Goal: Navigation & Orientation: Find specific page/section

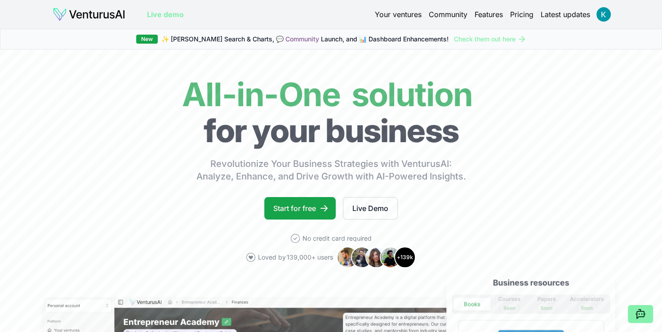
click at [379, 13] on link "Your ventures" at bounding box center [398, 14] width 47 height 11
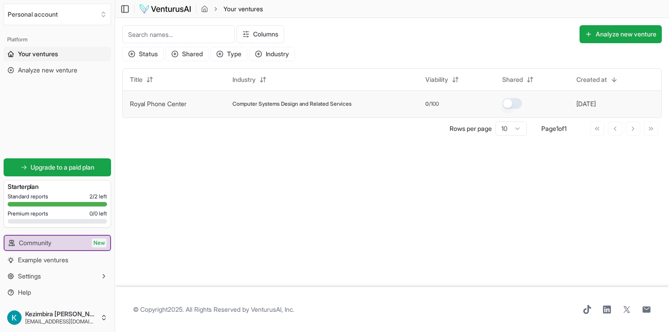
click at [367, 105] on div "Computer Systems Design and Related Services" at bounding box center [321, 103] width 178 height 7
click at [236, 103] on span "Computer Systems Design and Related Services" at bounding box center [291, 103] width 119 height 7
click at [187, 99] on td "Royal Phone Center" at bounding box center [174, 103] width 102 height 27
drag, startPoint x: 187, startPoint y: 99, endPoint x: 206, endPoint y: 103, distance: 19.7
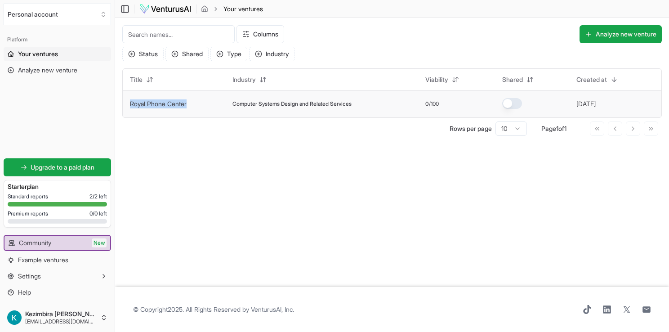
click at [206, 103] on td "Royal Phone Center" at bounding box center [174, 103] width 102 height 27
drag, startPoint x: 206, startPoint y: 103, endPoint x: 216, endPoint y: 166, distance: 63.7
click at [216, 166] on main "Toggle Sidebar Your ventures Your ventures Columns Analyze new venture Status S…" at bounding box center [392, 166] width 554 height 332
click at [77, 69] on span "Analyze new venture" at bounding box center [47, 70] width 59 height 9
click at [73, 57] on link "Your ventures" at bounding box center [57, 54] width 107 height 14
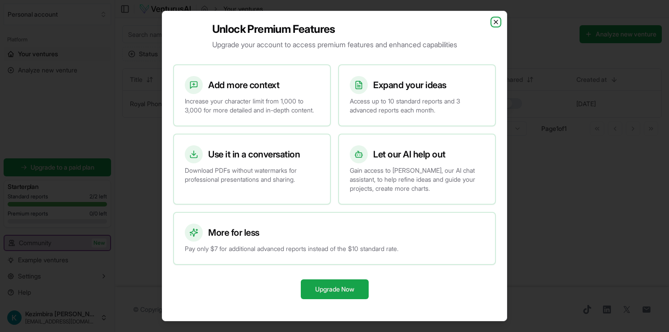
click at [495, 20] on icon "button" at bounding box center [496, 22] width 4 height 4
